Goal: Contribute content

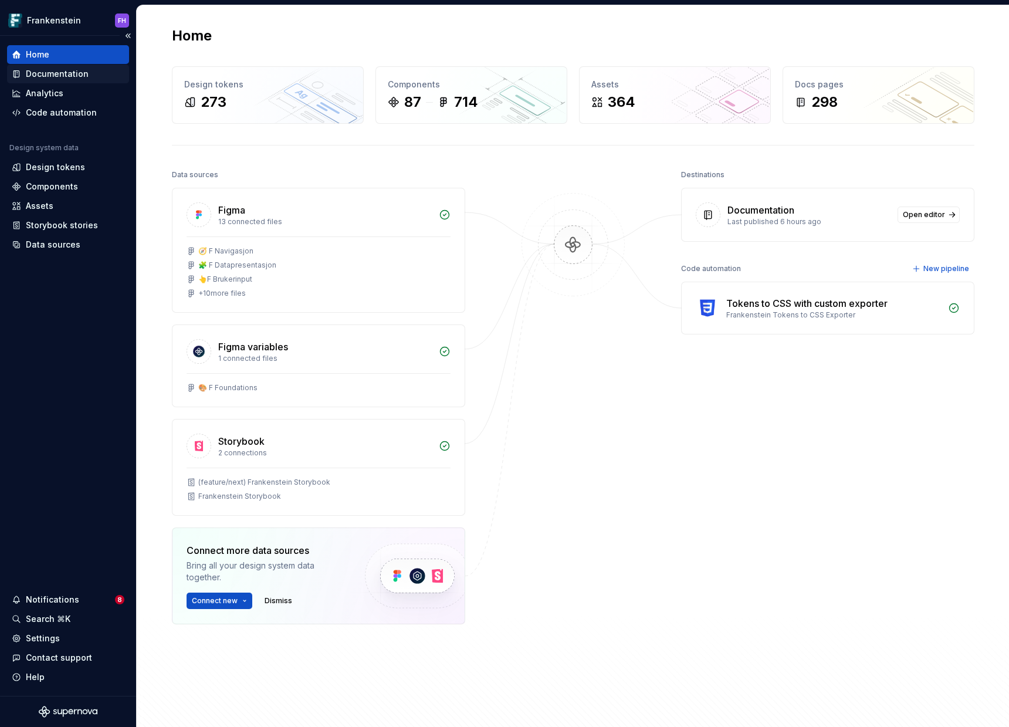
click at [92, 78] on div "Documentation" at bounding box center [68, 74] width 113 height 12
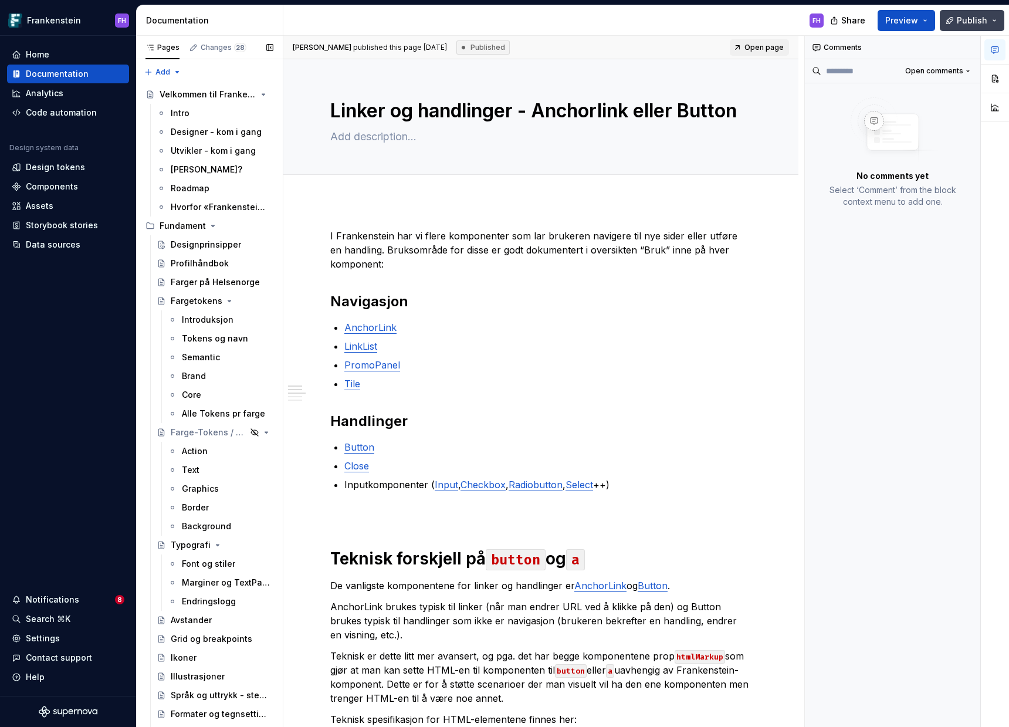
click at [967, 20] on span "Publish" at bounding box center [972, 21] width 30 height 12
click at [921, 28] on button "Preview" at bounding box center [905, 20] width 57 height 21
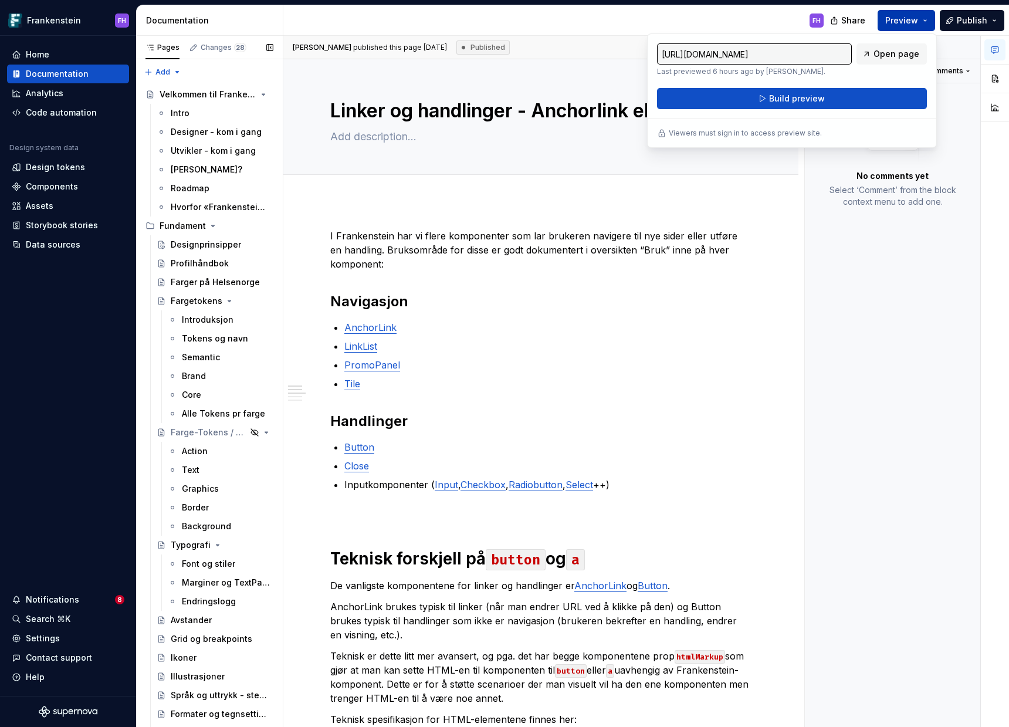
click at [920, 26] on button "Preview" at bounding box center [905, 20] width 57 height 21
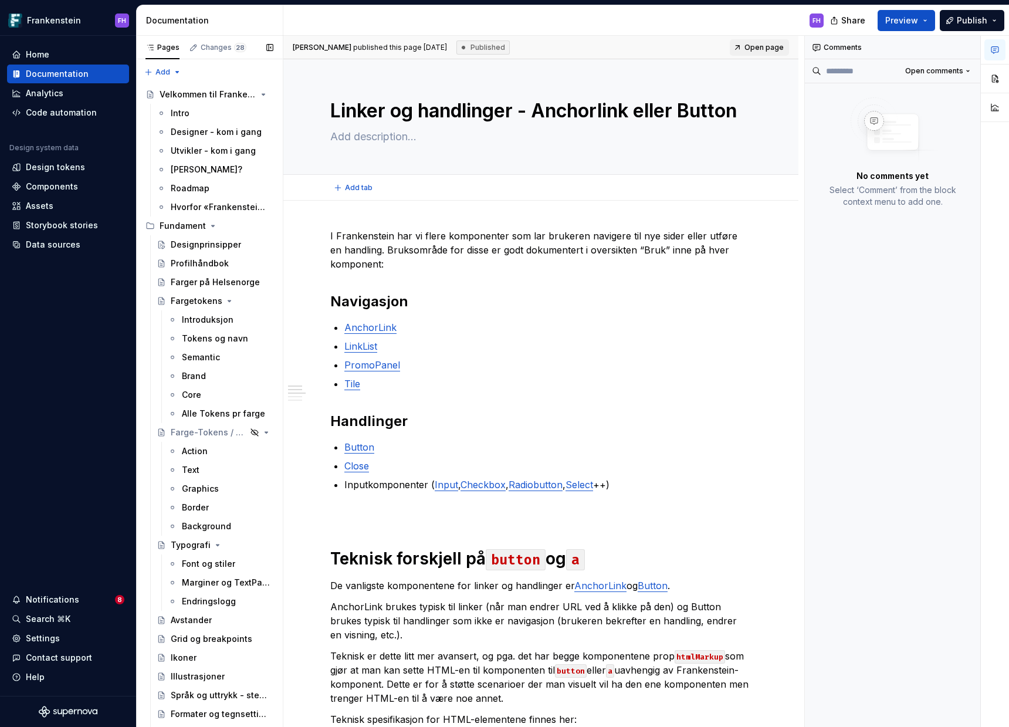
type textarea "*"
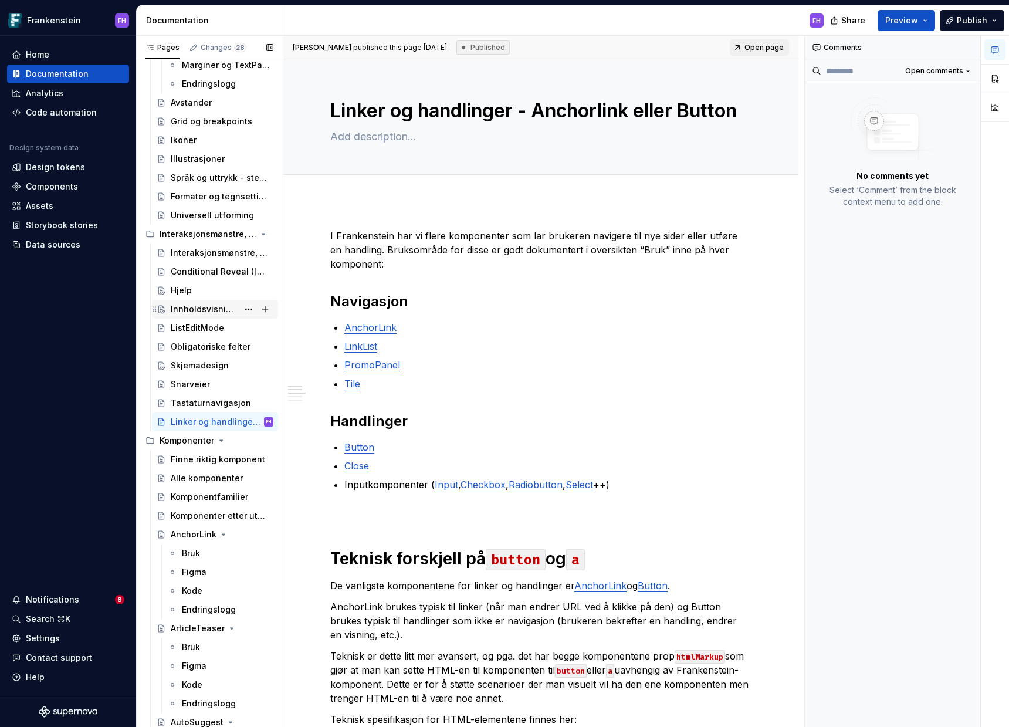
scroll to position [519, 0]
click at [198, 309] on div "Innholdsvisning – hvordan velge riktig komponent?" at bounding box center [204, 307] width 67 height 12
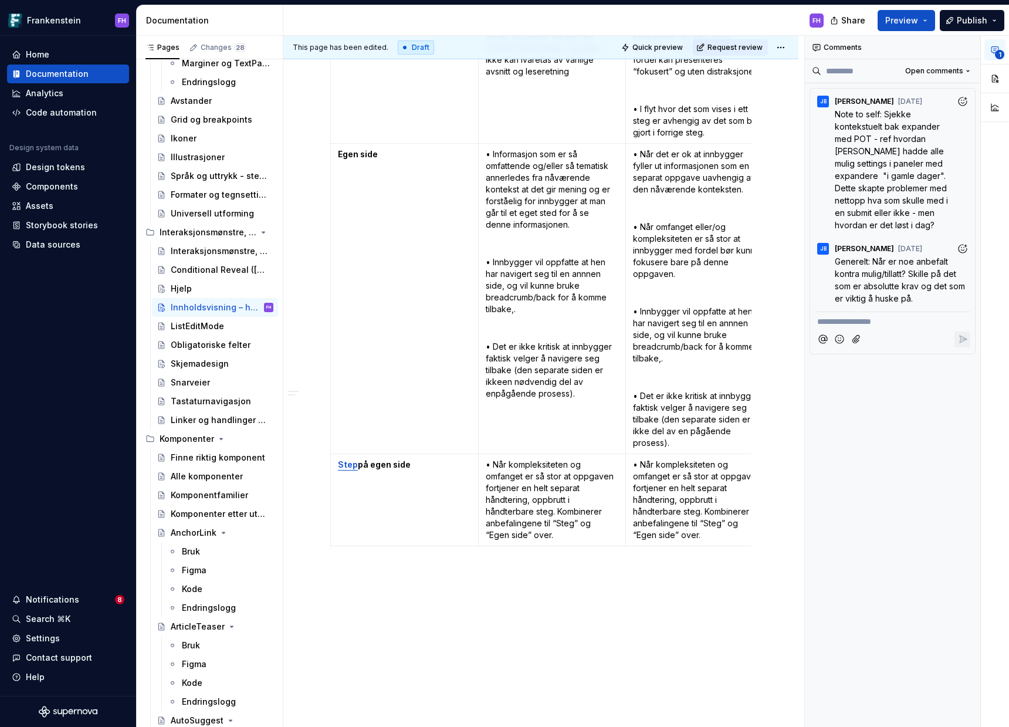
scroll to position [1721, 0]
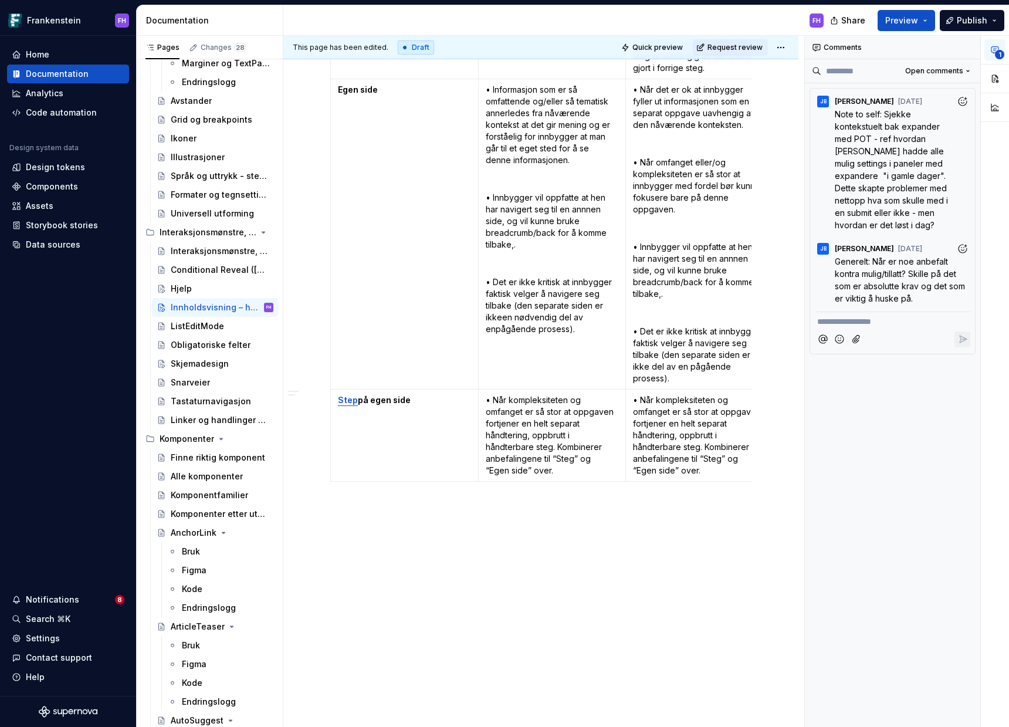
click at [667, 447] on p "• Når kompleksiteten og omfanget er så stor at oppgaven fortjener en helt separ…" at bounding box center [699, 435] width 133 height 82
drag, startPoint x: 630, startPoint y: 606, endPoint x: 618, endPoint y: 584, distance: 25.2
click at [629, 607] on div "This page has been edited. Draft Quick preview Request review Innholdsvisning –…" at bounding box center [543, 382] width 521 height 692
click at [316, 492] on span at bounding box center [318, 488] width 9 height 16
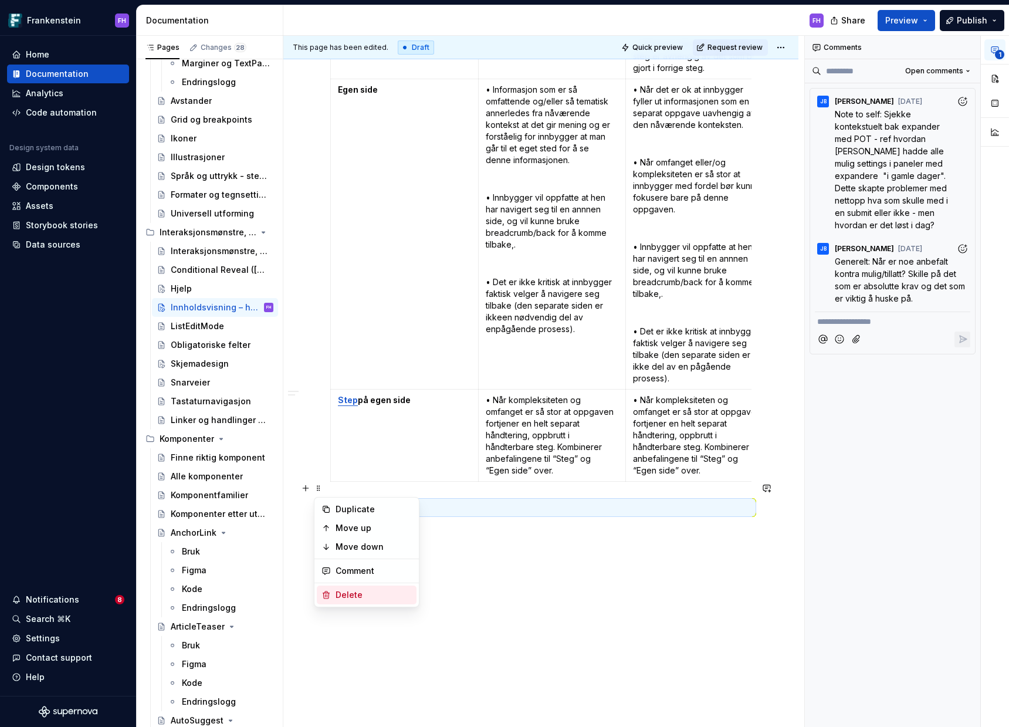
click at [397, 594] on div "Delete" at bounding box center [373, 595] width 76 height 12
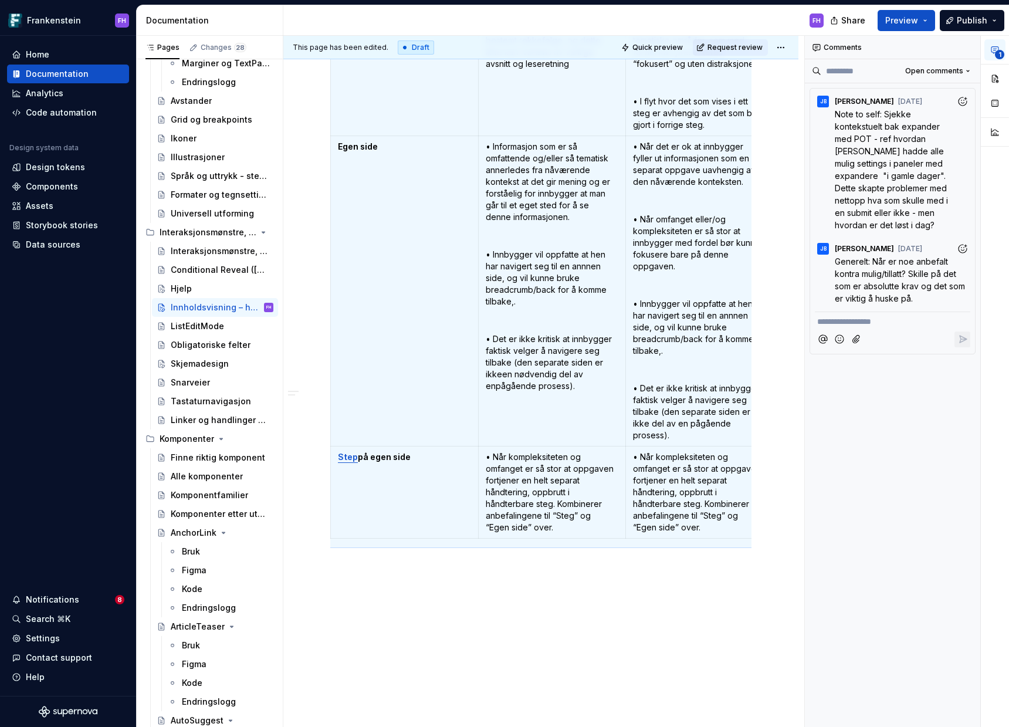
scroll to position [1702, 0]
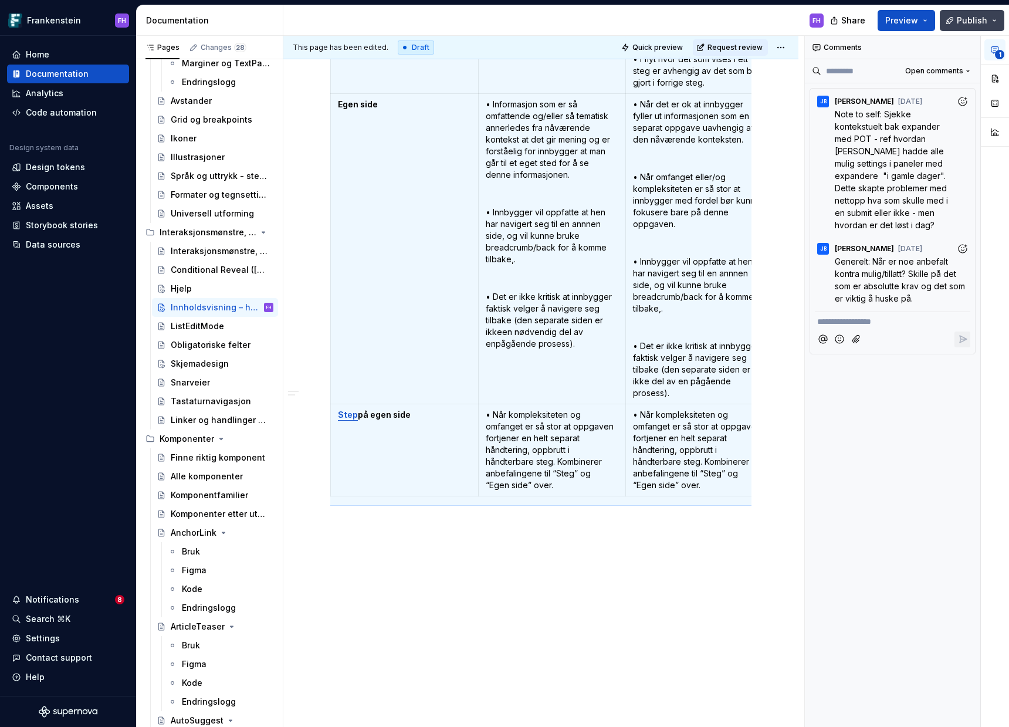
click at [965, 25] on span "Publish" at bounding box center [972, 21] width 30 height 12
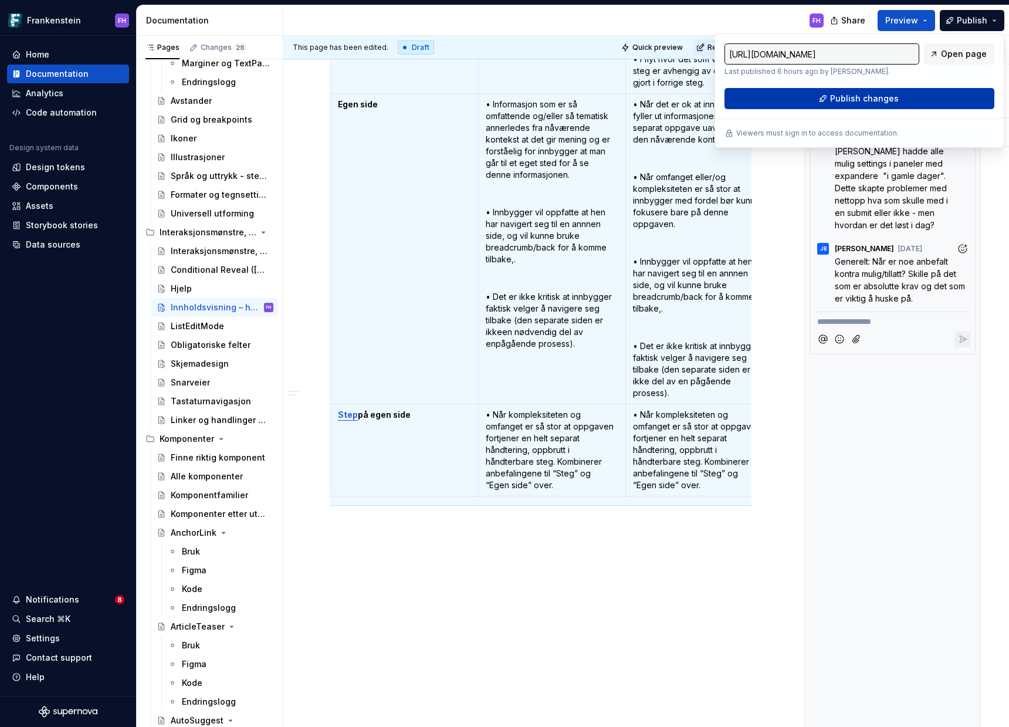
click at [897, 90] on button "Publish changes" at bounding box center [859, 98] width 270 height 21
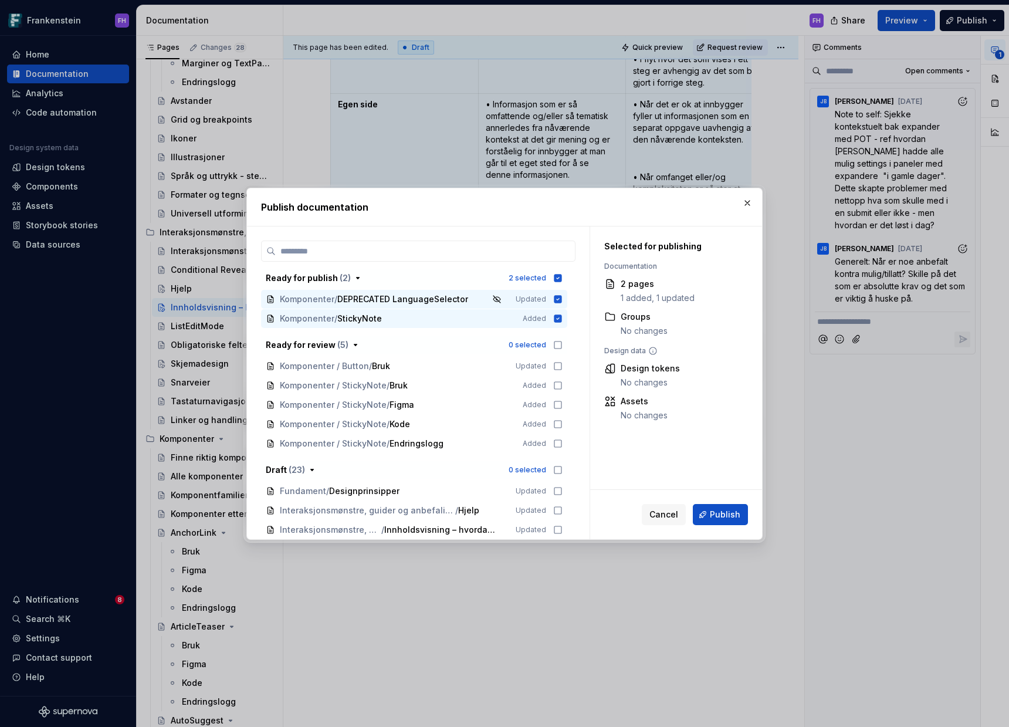
drag, startPoint x: 722, startPoint y: 518, endPoint x: 527, endPoint y: 425, distance: 216.2
click at [531, 429] on div "Ready for publish ( 2 ) 2 selected Komponenter / DEPRECATED LanguageSelector Up…" at bounding box center [504, 382] width 515 height 313
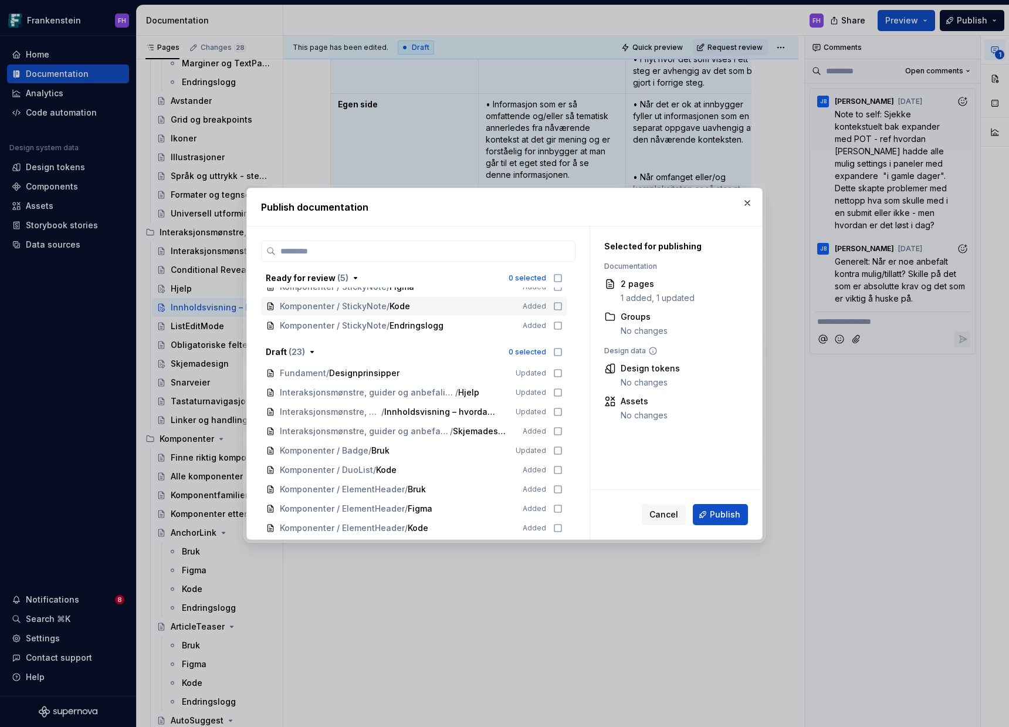
scroll to position [123, 0]
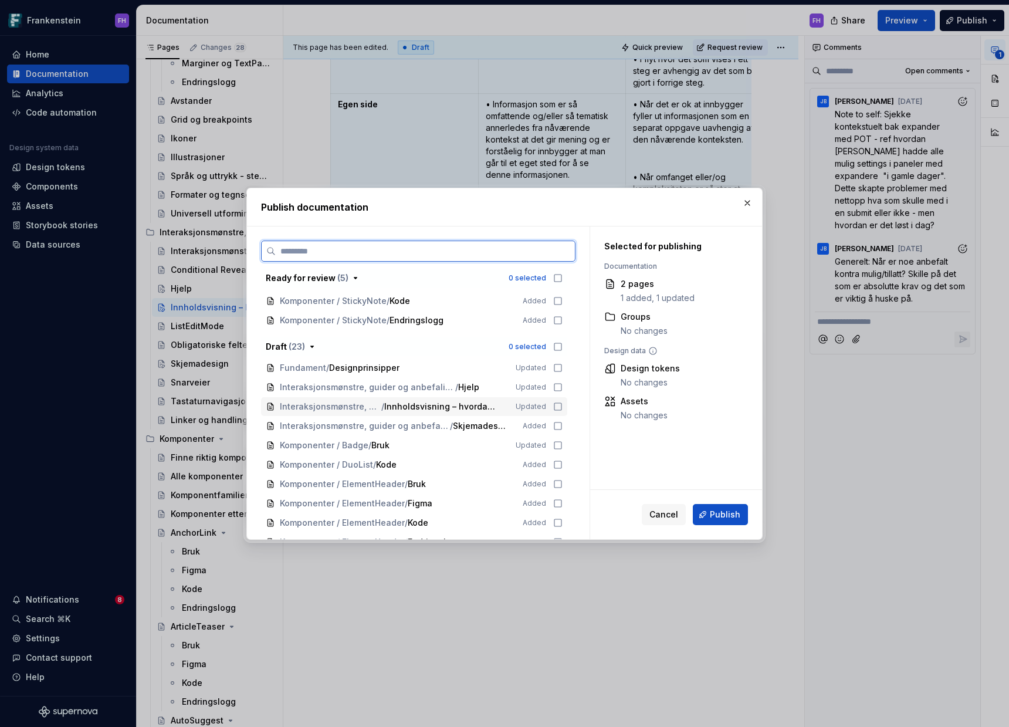
click at [557, 409] on icon at bounding box center [557, 406] width 9 height 9
click at [729, 516] on span "Publish" at bounding box center [725, 515] width 30 height 12
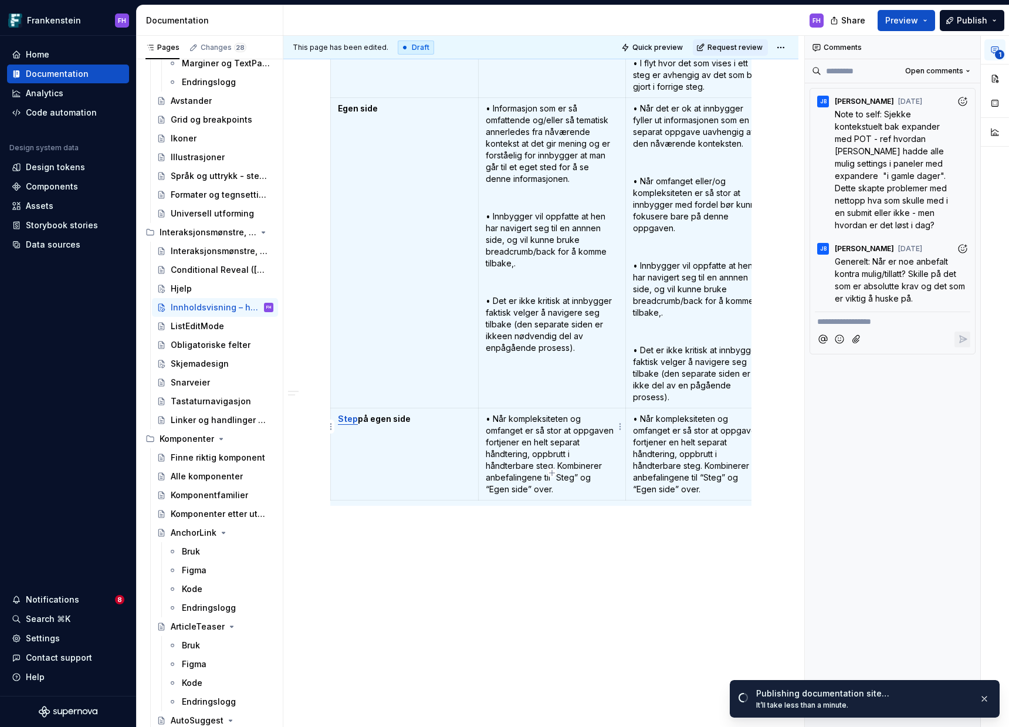
scroll to position [0, 0]
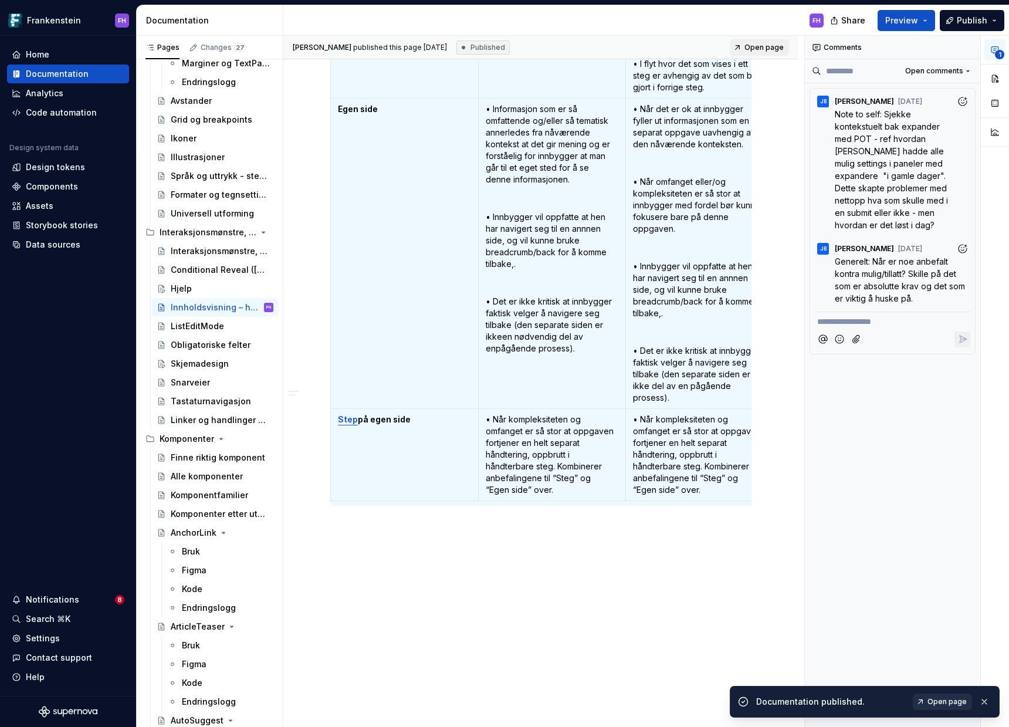
click at [941, 702] on span "Open page" at bounding box center [946, 701] width 39 height 9
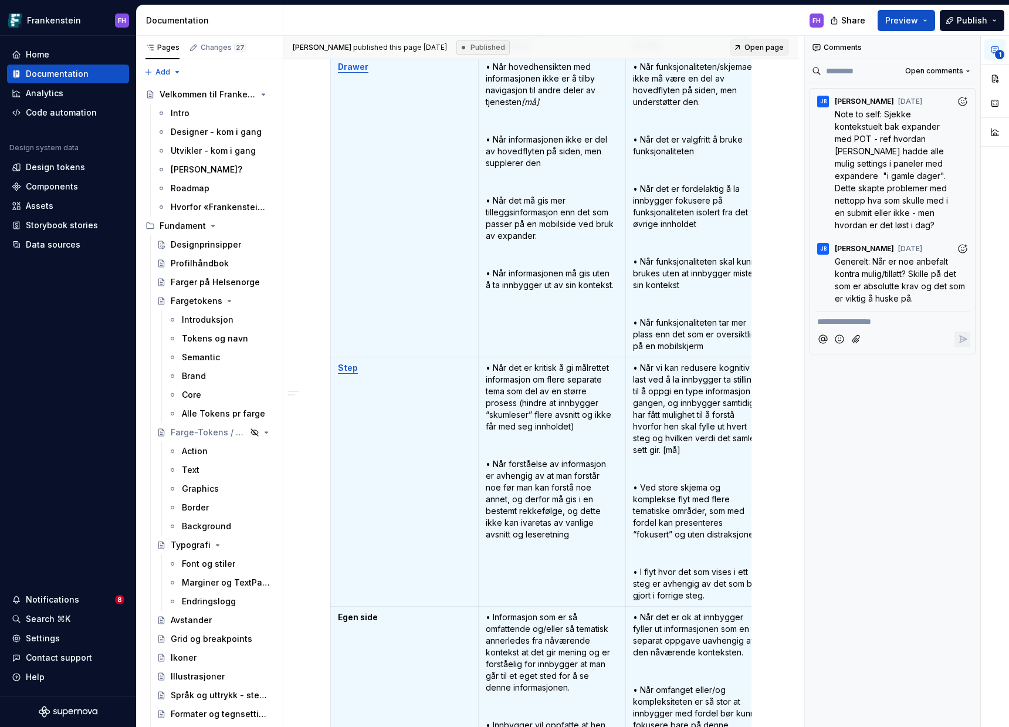
scroll to position [1138, 0]
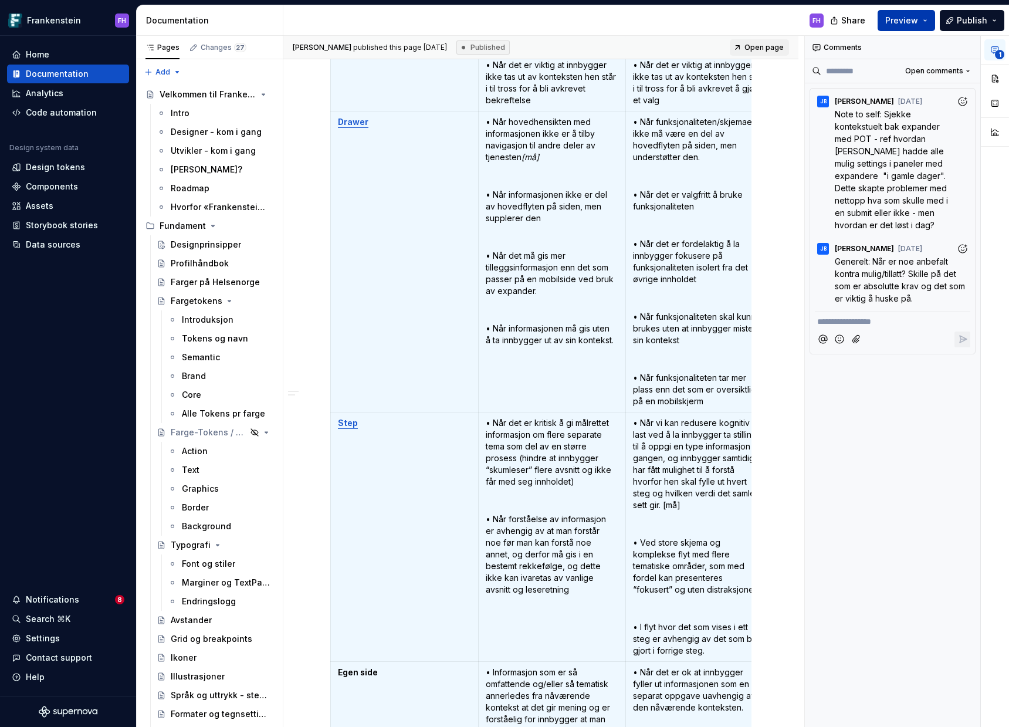
click at [928, 24] on button "Preview" at bounding box center [905, 20] width 57 height 21
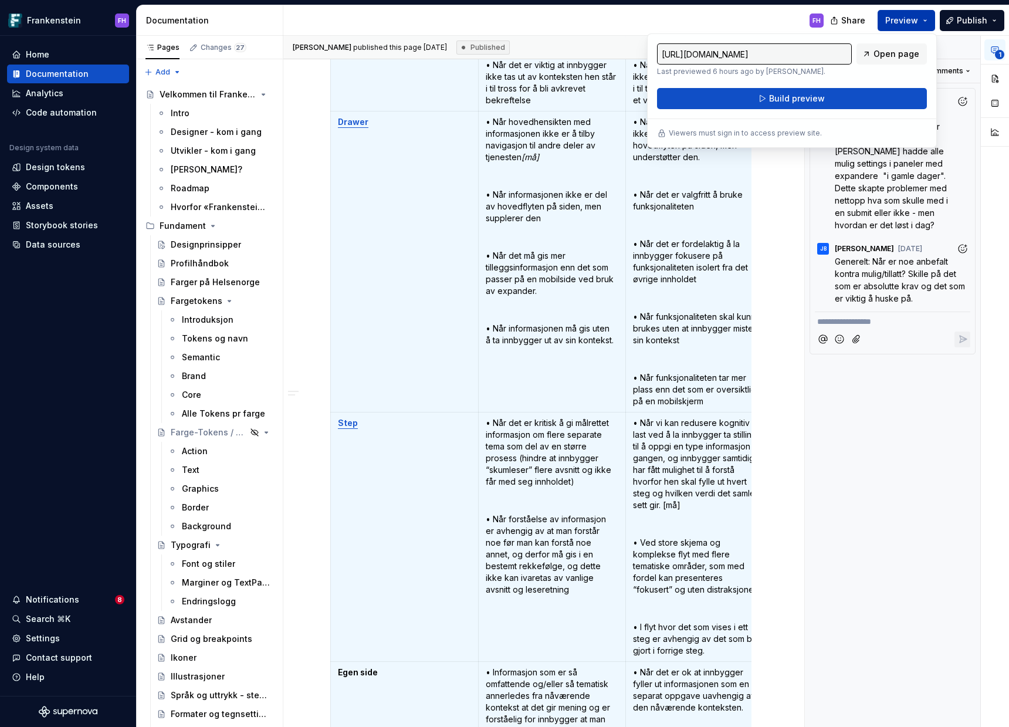
type textarea "*"
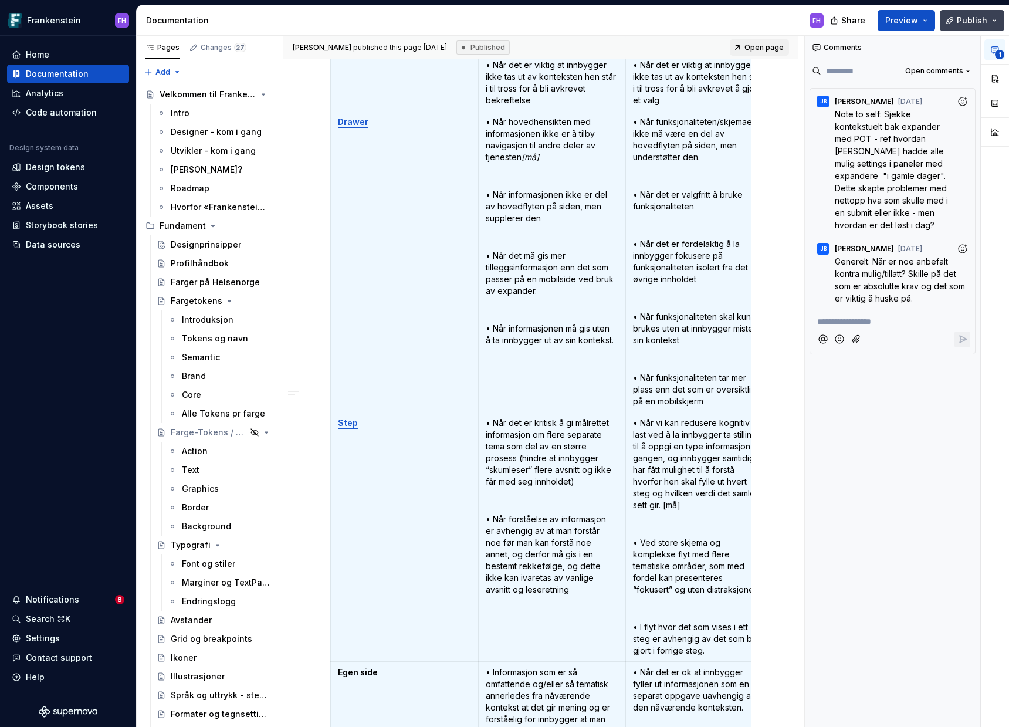
click at [995, 25] on button "Publish" at bounding box center [972, 20] width 65 height 21
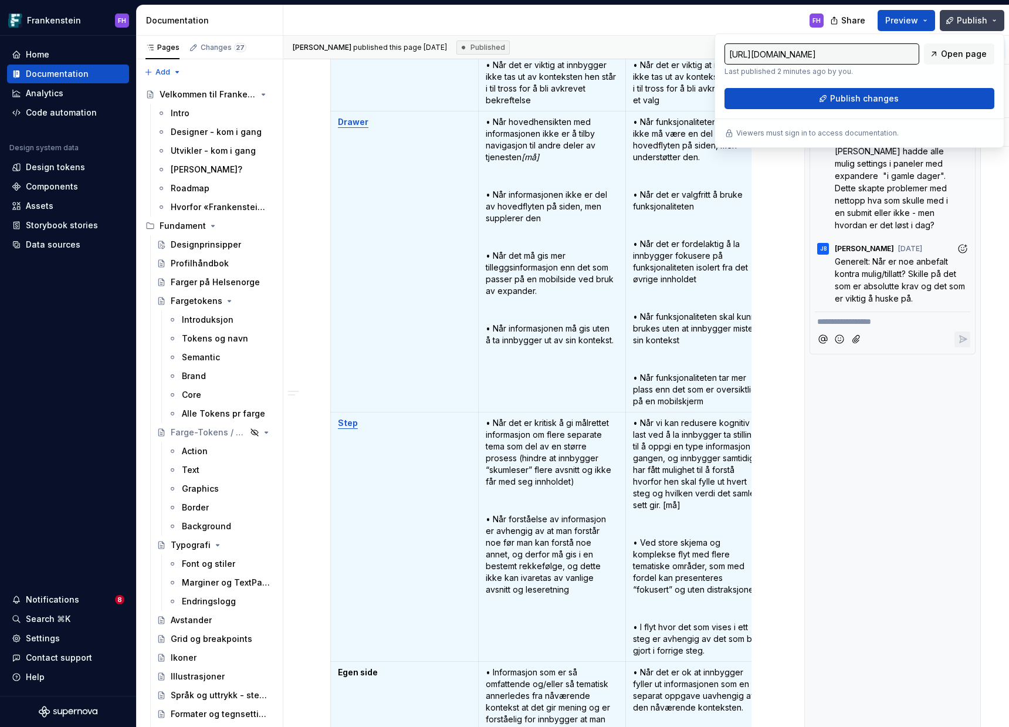
click at [995, 24] on button "Publish" at bounding box center [972, 20] width 65 height 21
